Goal: Task Accomplishment & Management: Complete application form

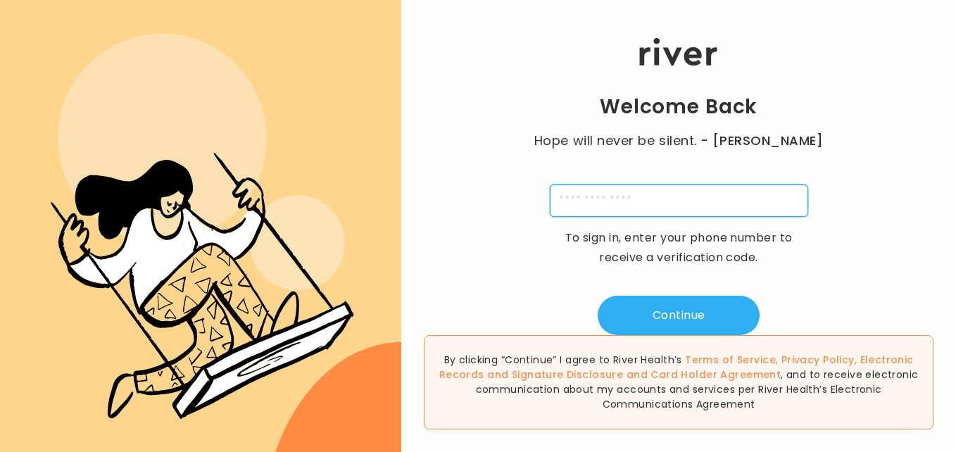
click at [652, 200] on input "tel" at bounding box center [679, 200] width 258 height 32
type input "**********"
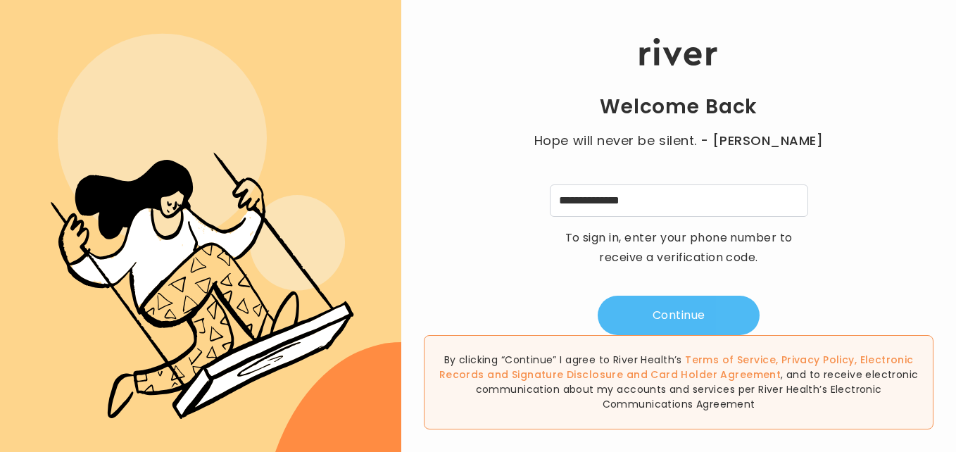
click at [677, 308] on button "Continue" at bounding box center [679, 315] width 162 height 39
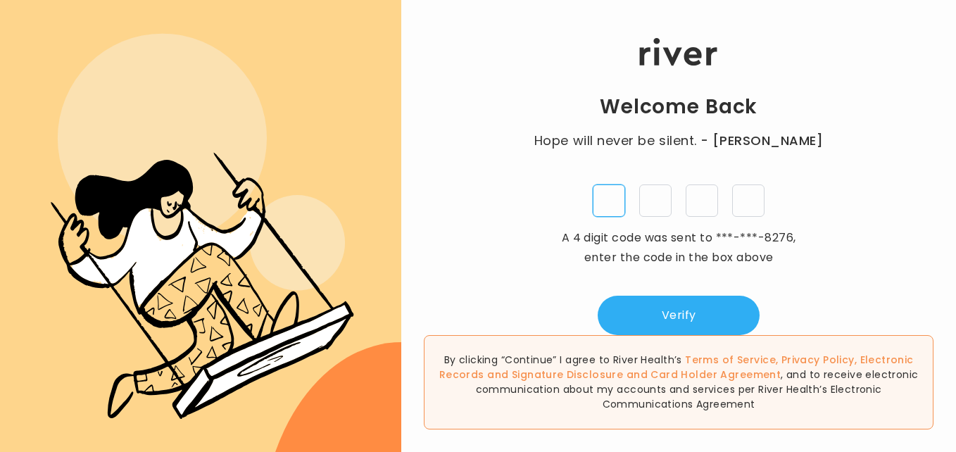
click at [612, 208] on input "tel" at bounding box center [609, 200] width 32 height 32
paste input "*"
type input "*"
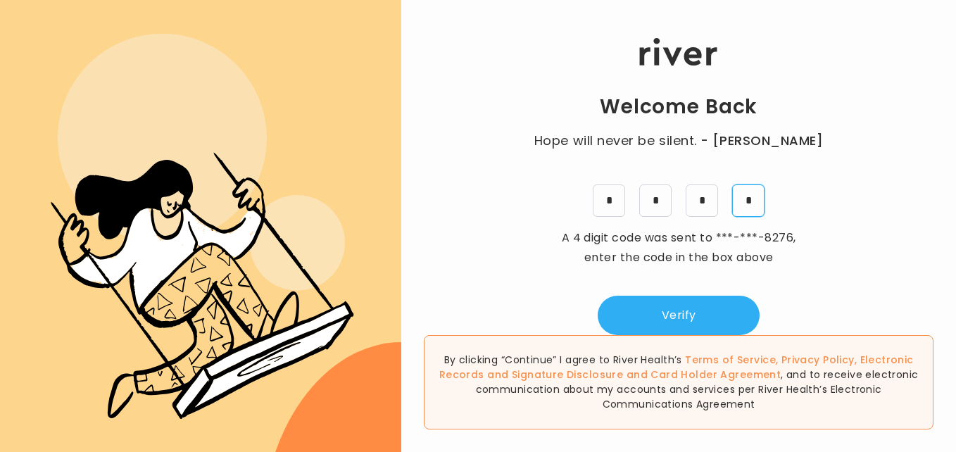
type input "*"
click at [875, 258] on div "Welcome Back Hope will never be silent. - [PERSON_NAME] * * * * A 4 digit code …" at bounding box center [678, 186] width 555 height 297
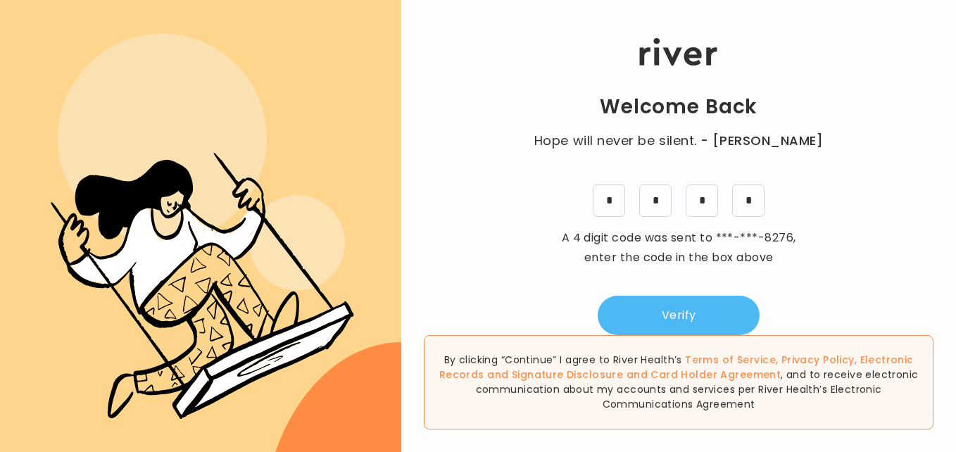
click at [715, 316] on button "Verify" at bounding box center [679, 315] width 162 height 39
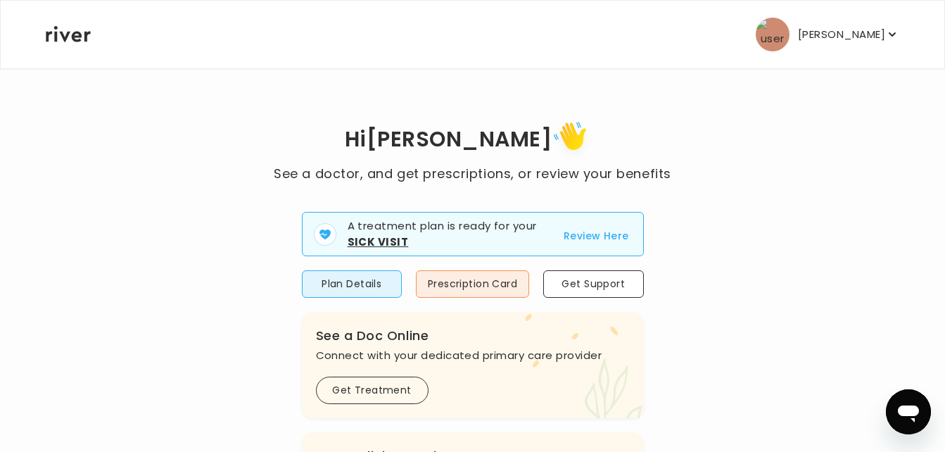
click at [610, 235] on button "Review Here" at bounding box center [596, 235] width 65 height 17
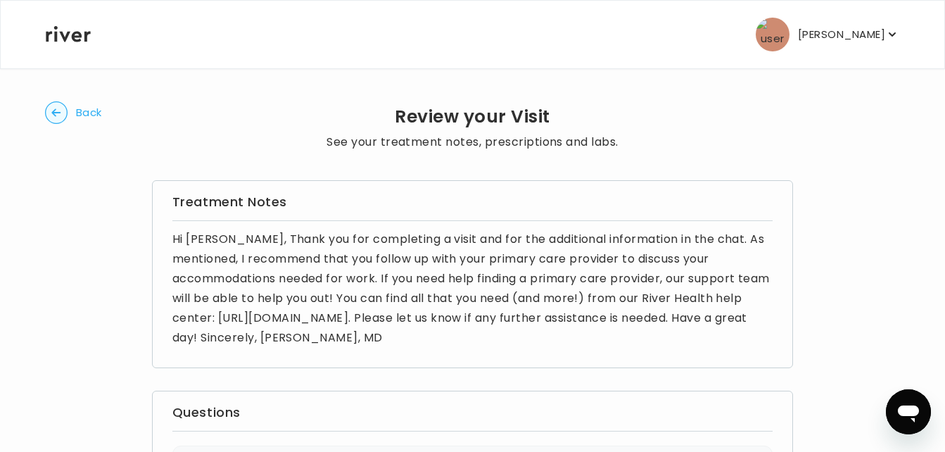
click at [61, 116] on circle "button" at bounding box center [57, 113] width 22 height 22
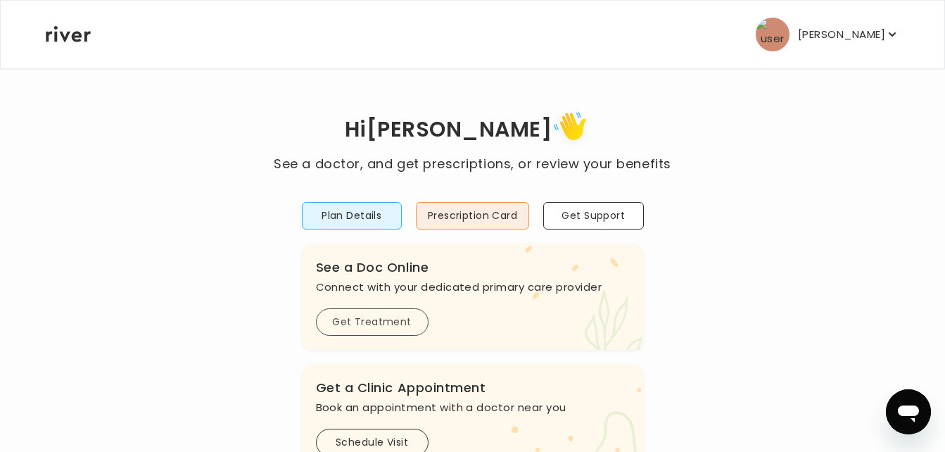
click at [399, 325] on button "Get Treatment" at bounding box center [372, 321] width 113 height 27
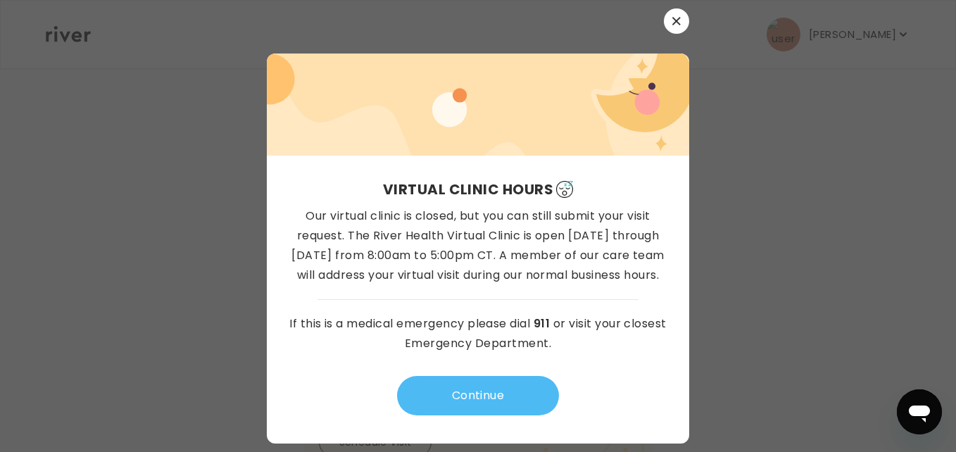
click at [509, 394] on button "Continue" at bounding box center [478, 395] width 162 height 39
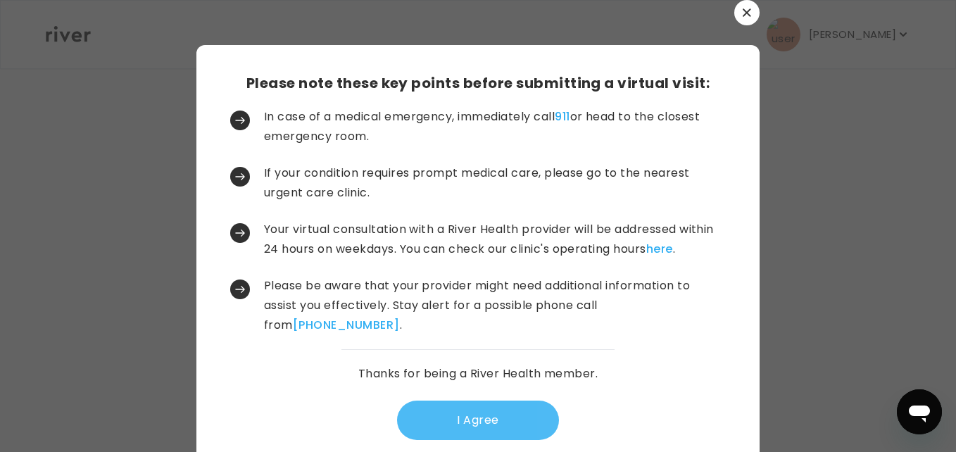
click at [498, 419] on button "I Agree" at bounding box center [478, 420] width 162 height 39
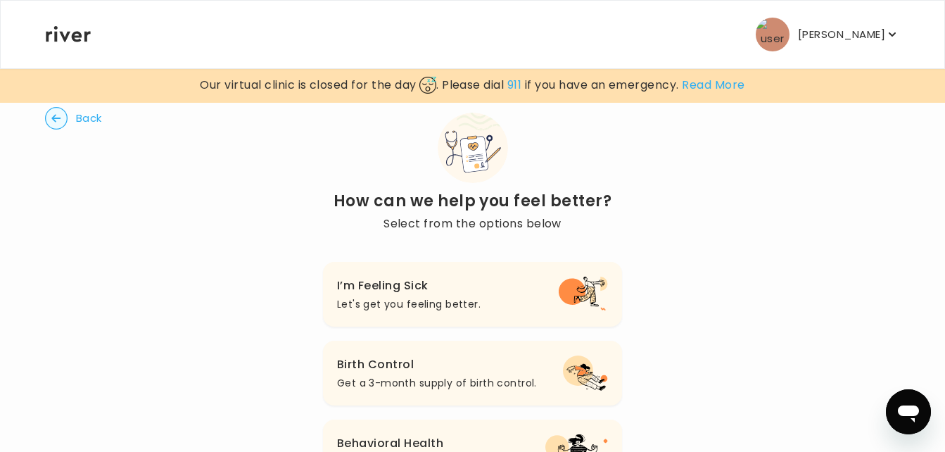
click at [428, 294] on h3 "I’m Feeling Sick" at bounding box center [409, 286] width 144 height 20
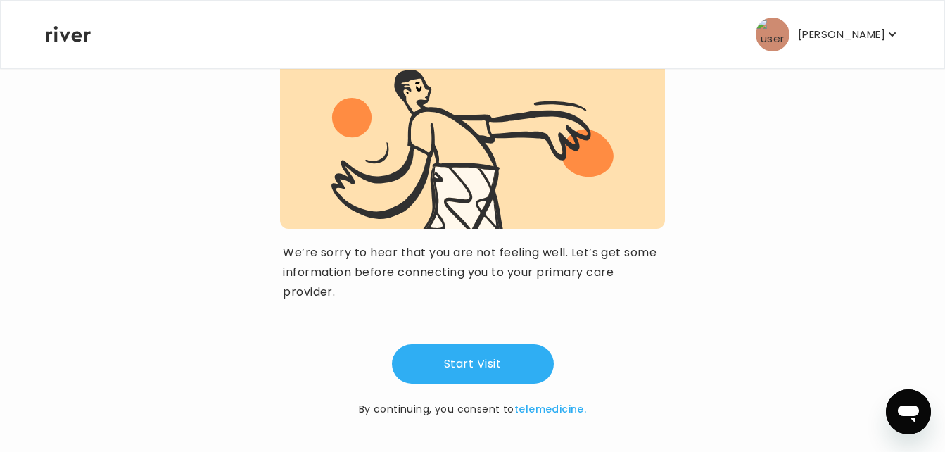
scroll to position [163, 0]
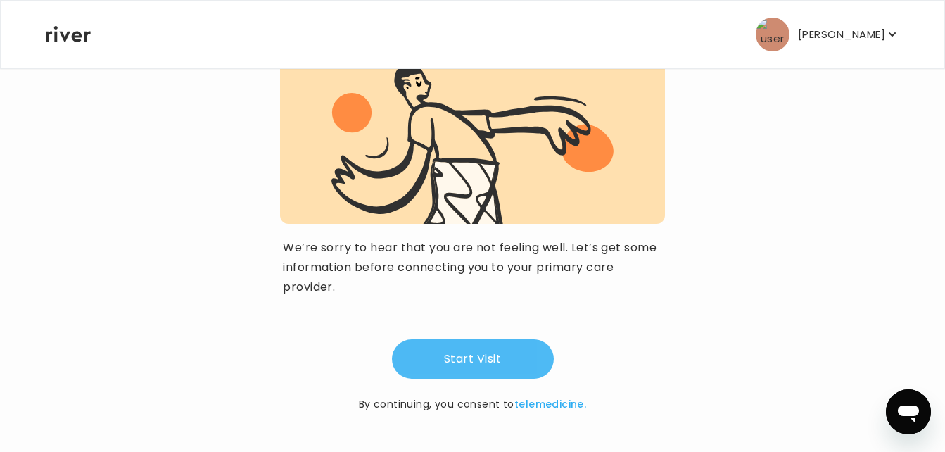
click at [518, 358] on button "Start Visit" at bounding box center [473, 358] width 162 height 39
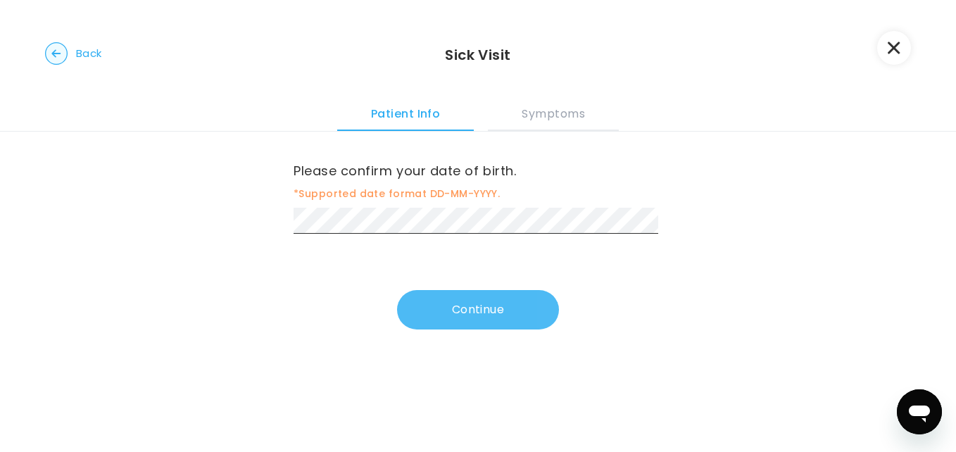
click at [510, 313] on button "Continue" at bounding box center [478, 309] width 162 height 39
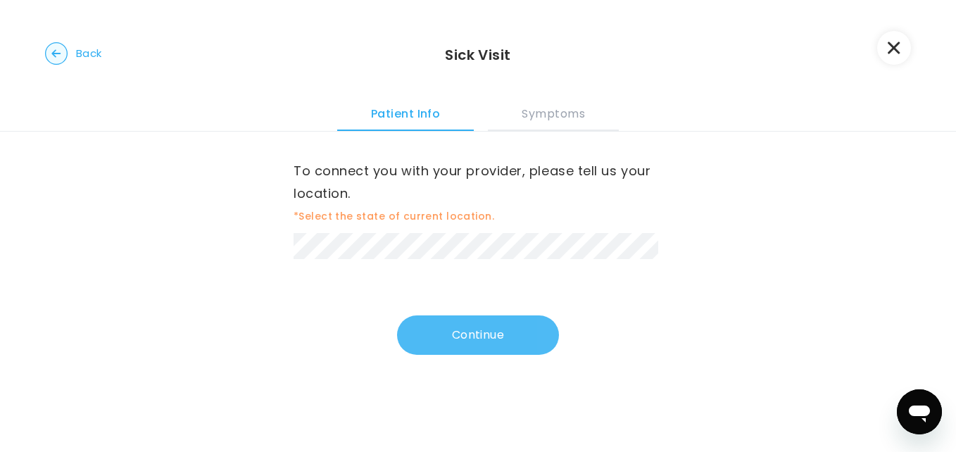
click at [475, 334] on button "Continue" at bounding box center [478, 334] width 162 height 39
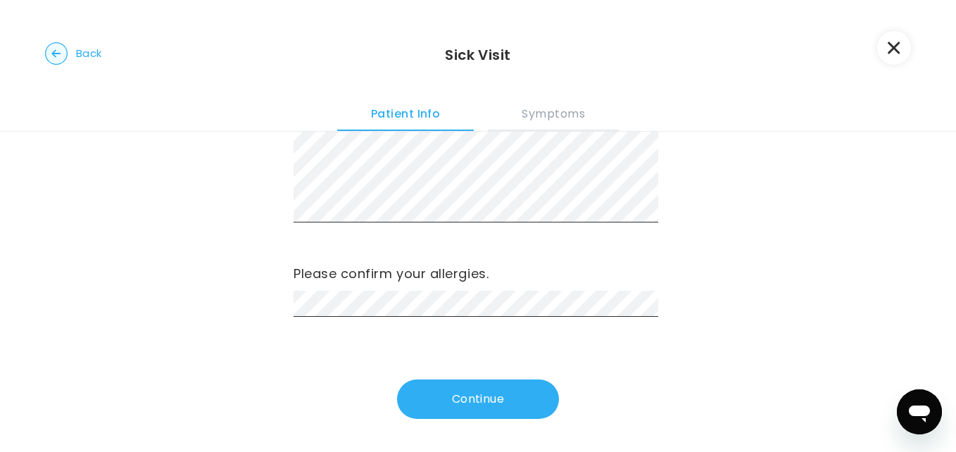
scroll to position [95, 0]
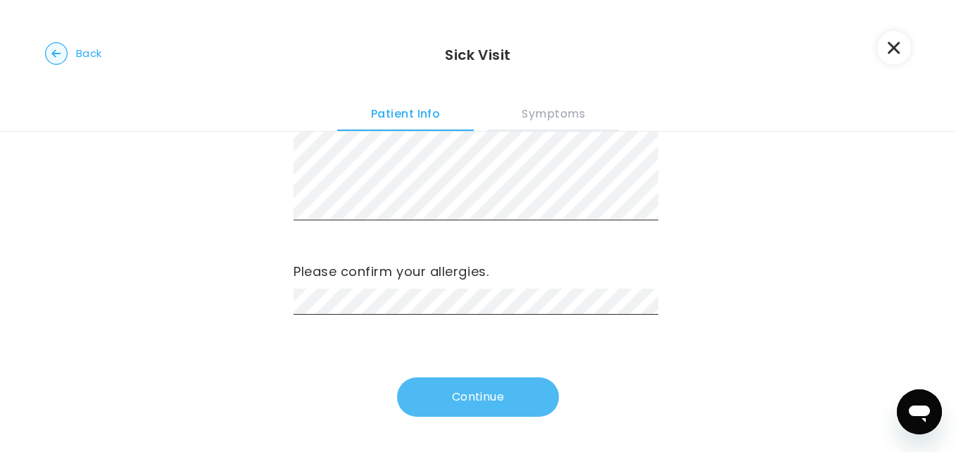
click at [482, 397] on button "Continue" at bounding box center [478, 396] width 162 height 39
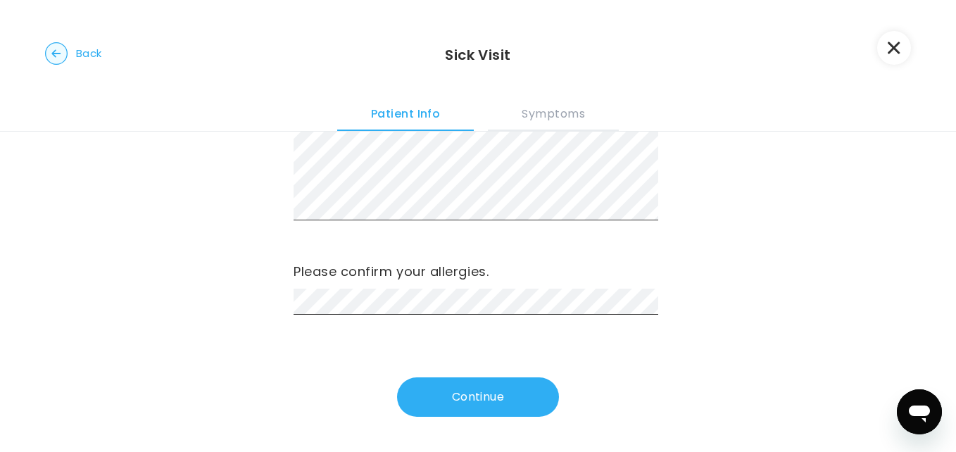
scroll to position [0, 0]
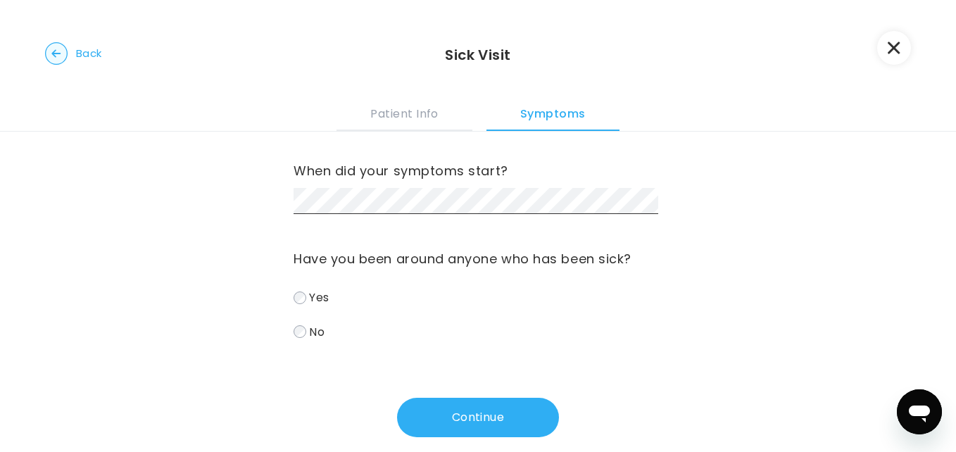
drag, startPoint x: 484, startPoint y: 419, endPoint x: 491, endPoint y: 406, distance: 15.1
click at [484, 417] on button "Continue" at bounding box center [478, 417] width 162 height 39
